Goal: Task Accomplishment & Management: Use online tool/utility

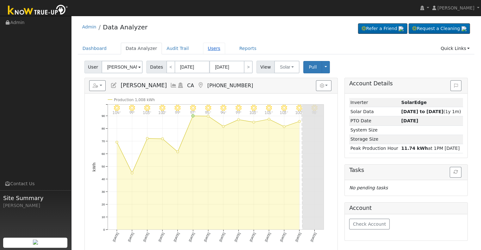
click at [203, 49] on link "Users" at bounding box center [214, 49] width 22 height 12
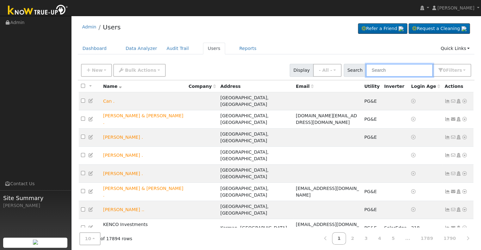
click at [400, 71] on input "text" at bounding box center [399, 70] width 67 height 13
paste input "Sheila Powell"
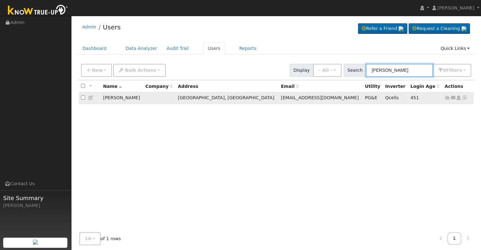
type input "Sheila Powell"
click at [448, 98] on icon at bounding box center [448, 98] width 6 height 4
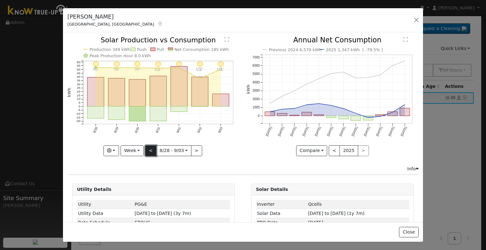
click at [149, 147] on button "<" at bounding box center [150, 151] width 11 height 11
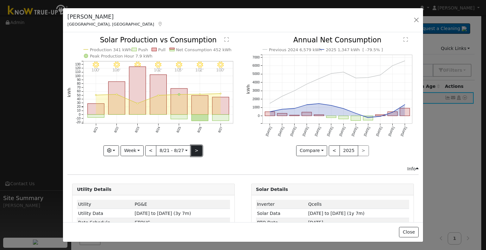
click at [196, 148] on button ">" at bounding box center [196, 151] width 11 height 11
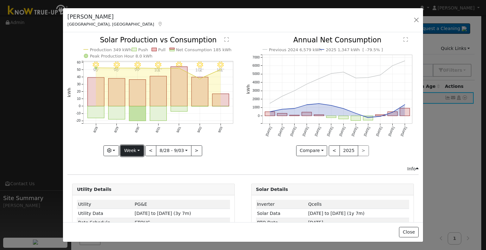
click at [135, 153] on button "Week" at bounding box center [132, 151] width 23 height 11
click at [139, 179] on link "Month" at bounding box center [143, 181] width 44 height 9
type input "2025-08-01"
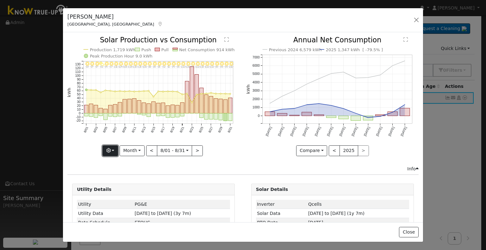
click at [113, 152] on button "button" at bounding box center [111, 151] width 16 height 11
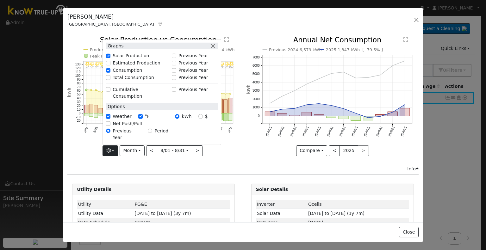
click at [123, 81] on label "Total Consumption" at bounding box center [133, 77] width 41 height 7
click at [110, 80] on input "Total Consumption" at bounding box center [108, 77] width 4 height 4
checkbox input "true"
click at [83, 156] on div "8/31 - Clear 101° 8/30 - Clear 99° 8/29 - Clear 96° 8/28 - Clear 96° 8/27 - Cle…" at bounding box center [153, 101] width 179 height 129
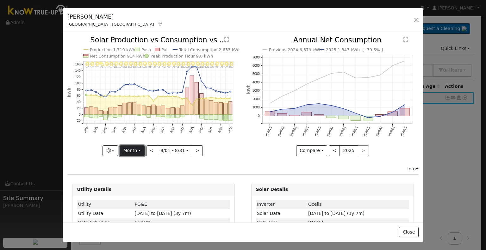
click at [140, 150] on button "Month" at bounding box center [132, 151] width 25 height 11
click at [136, 186] on link "Year" at bounding box center [142, 190] width 44 height 9
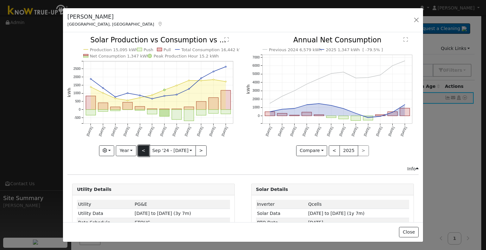
click at [145, 152] on button "<" at bounding box center [143, 151] width 11 height 11
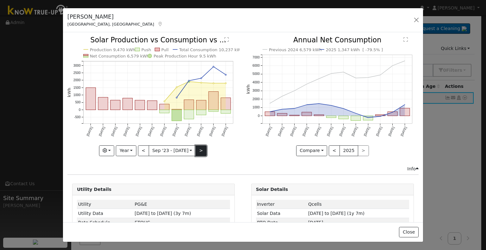
click at [202, 148] on button ">" at bounding box center [201, 151] width 11 height 11
type input "2024-09-01"
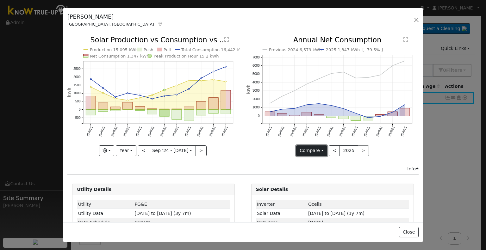
click at [316, 149] on button "Compare" at bounding box center [311, 151] width 31 height 11
click at [267, 156] on div "Previous 2024 6,579 kWh 2025 1,347 kWh [ -79.5% ] Sep '24 Oct '24 Nov '24 Dec '…" at bounding box center [332, 101] width 179 height 129
